Goal: Task Accomplishment & Management: Use online tool/utility

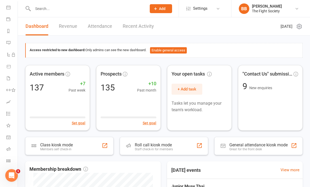
click at [11, 161] on link "Class check-in" at bounding box center [12, 162] width 12 height 12
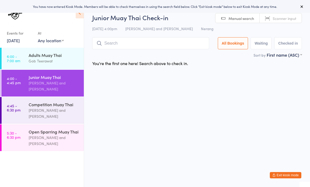
click at [243, 20] on span "Manual search" at bounding box center [240, 18] width 25 height 5
click at [19, 115] on link "4:45 - 6:30 pm Competition Muay Thai Brandon Baresic and Gob Teerawat" at bounding box center [43, 110] width 82 height 27
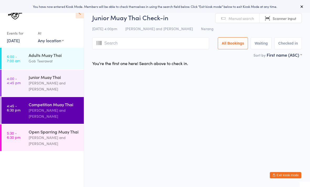
click at [24, 138] on link "5:30 - 6:30 pm Open Sparring Muay Thai Brandon Baresic and Gob Teerawat" at bounding box center [43, 137] width 82 height 27
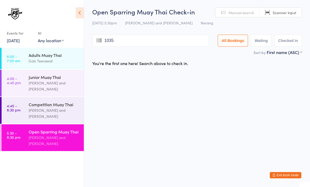
type input "1035"
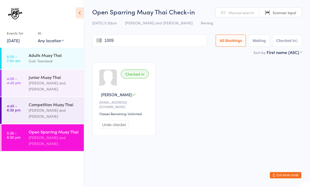
type input "1009"
